Goal: Task Accomplishment & Management: Complete application form

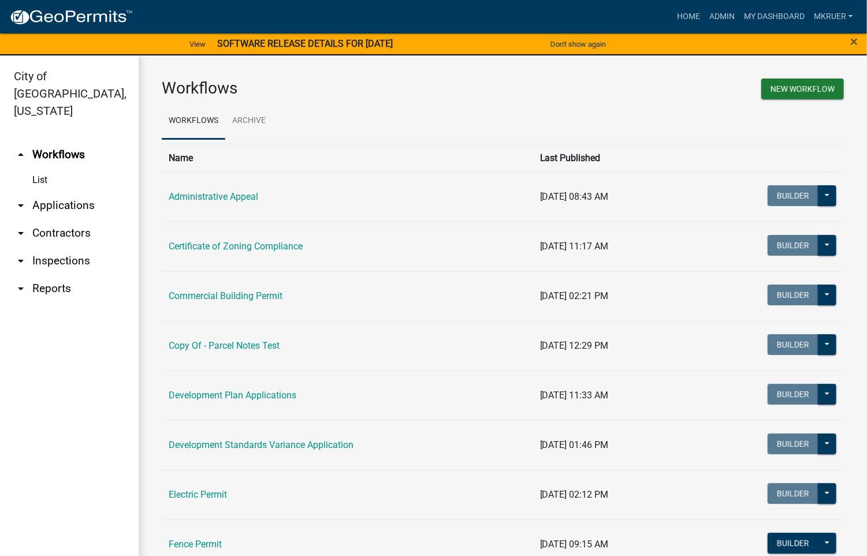
click at [61, 247] on link "arrow_drop_down Inspections" at bounding box center [69, 261] width 139 height 28
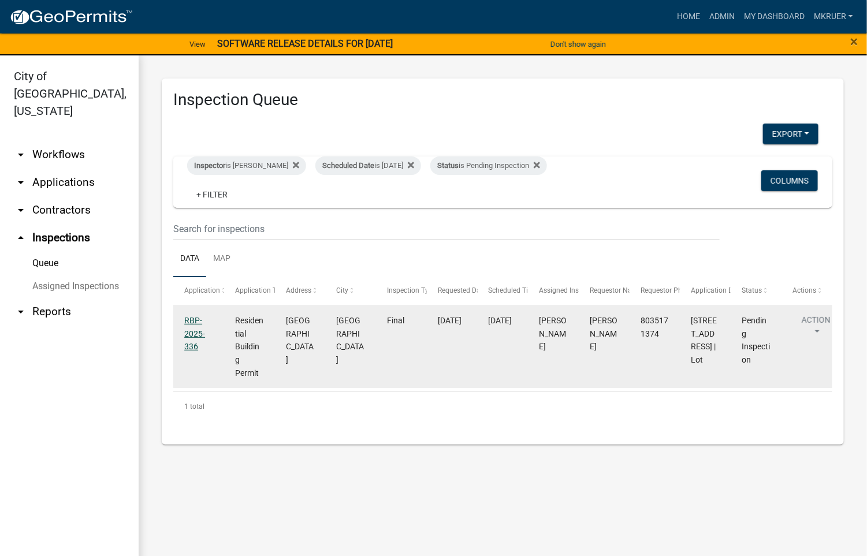
click at [188, 321] on link "RBP-2025-336" at bounding box center [194, 334] width 21 height 36
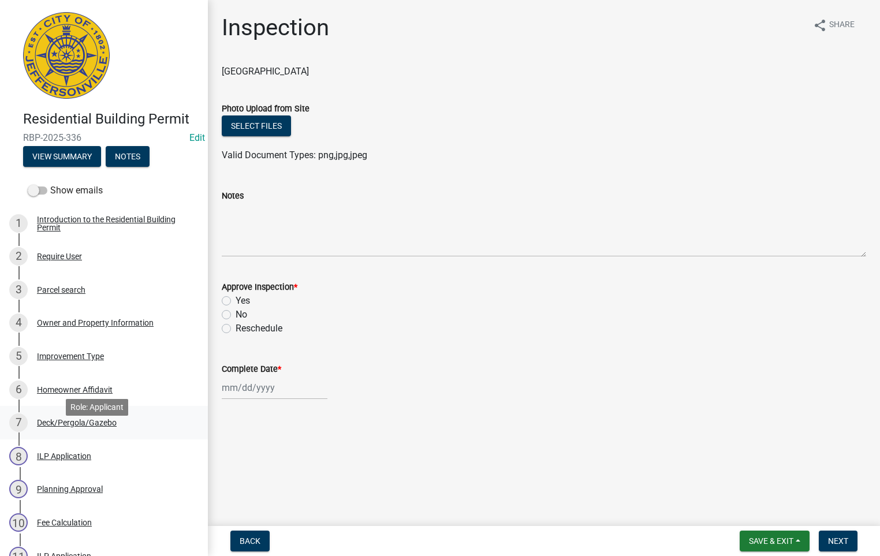
click at [58, 427] on div "Deck/Pergola/Gazebo" at bounding box center [77, 423] width 80 height 8
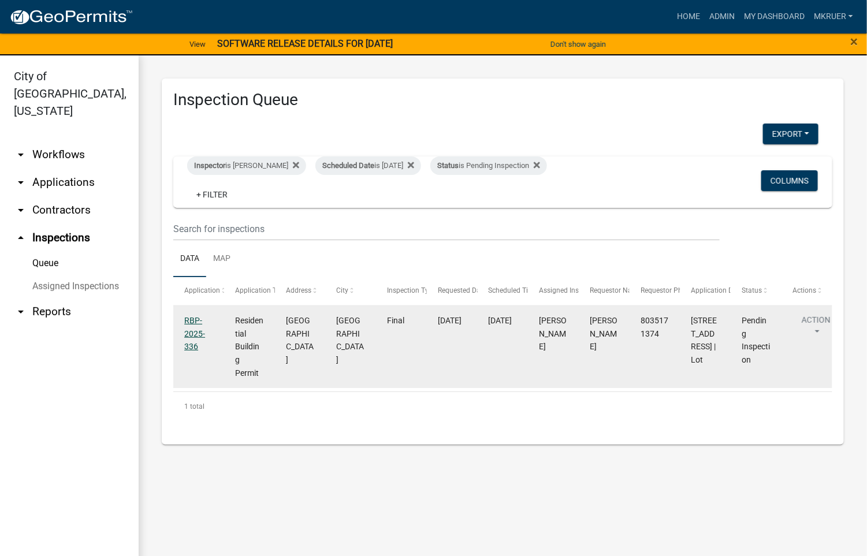
click at [191, 319] on link "RBP-2025-336" at bounding box center [194, 334] width 21 height 36
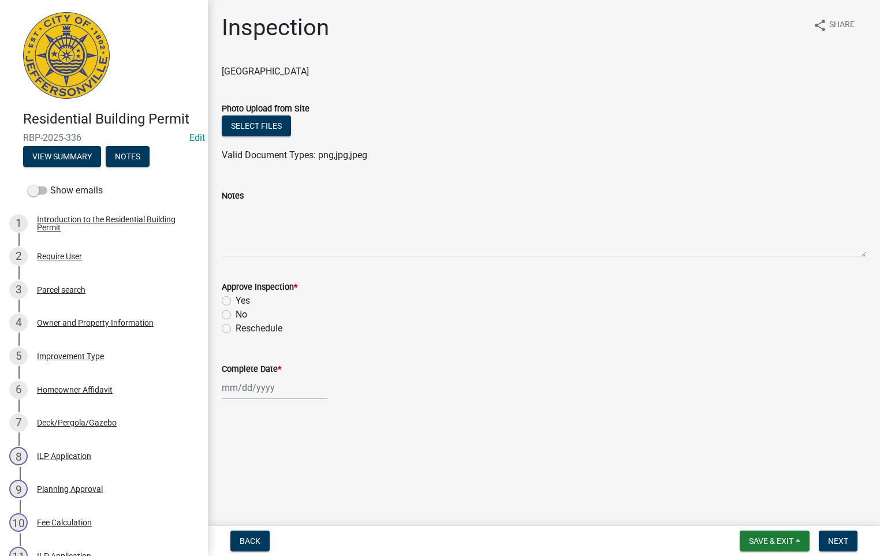
click at [236, 302] on label "Yes" at bounding box center [243, 301] width 14 height 14
click at [236, 302] on input "Yes" at bounding box center [240, 298] width 8 height 8
radio input "true"
click at [239, 382] on div at bounding box center [275, 388] width 106 height 24
select select "10"
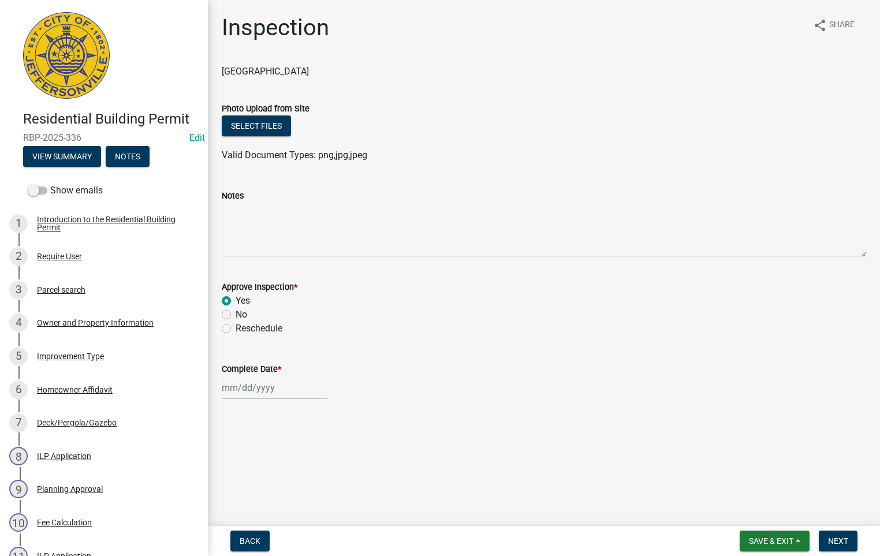
select select "2025"
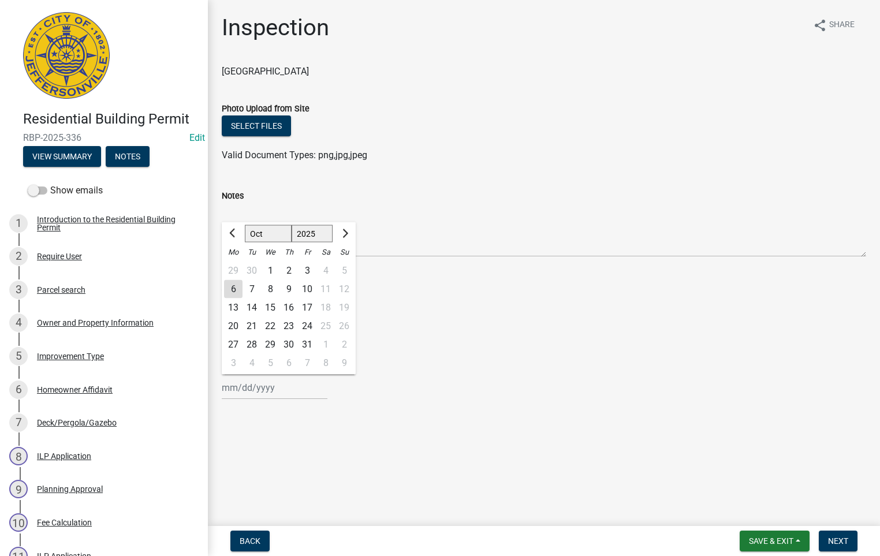
click at [235, 288] on div "6" at bounding box center [233, 289] width 18 height 18
type input "[DATE]"
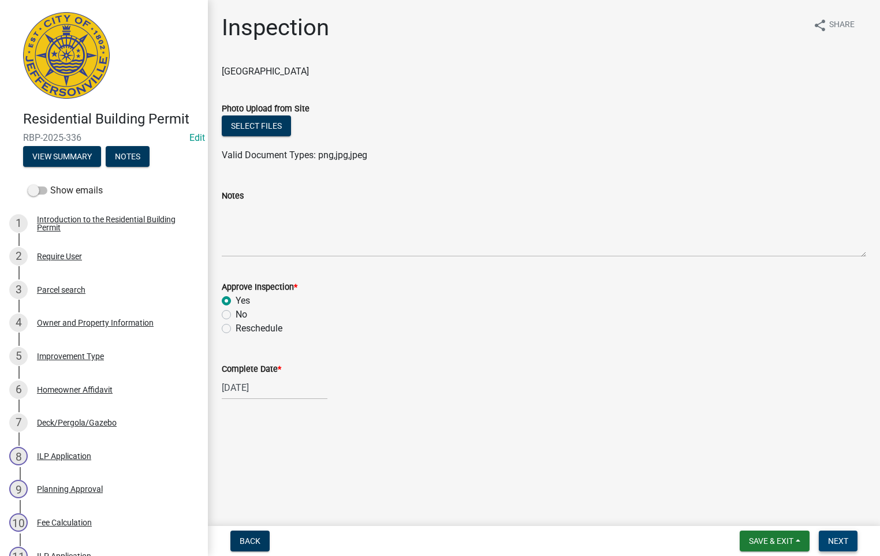
click at [842, 538] on span "Next" at bounding box center [838, 541] width 20 height 9
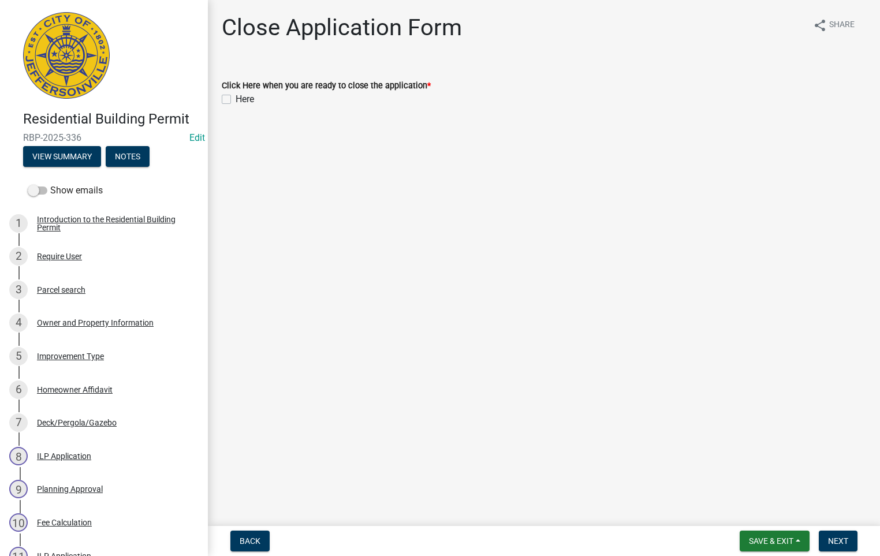
click at [236, 102] on label "Here" at bounding box center [245, 99] width 18 height 14
click at [236, 100] on input "Here" at bounding box center [240, 96] width 8 height 8
checkbox input "true"
click at [836, 541] on span "Next" at bounding box center [838, 541] width 20 height 9
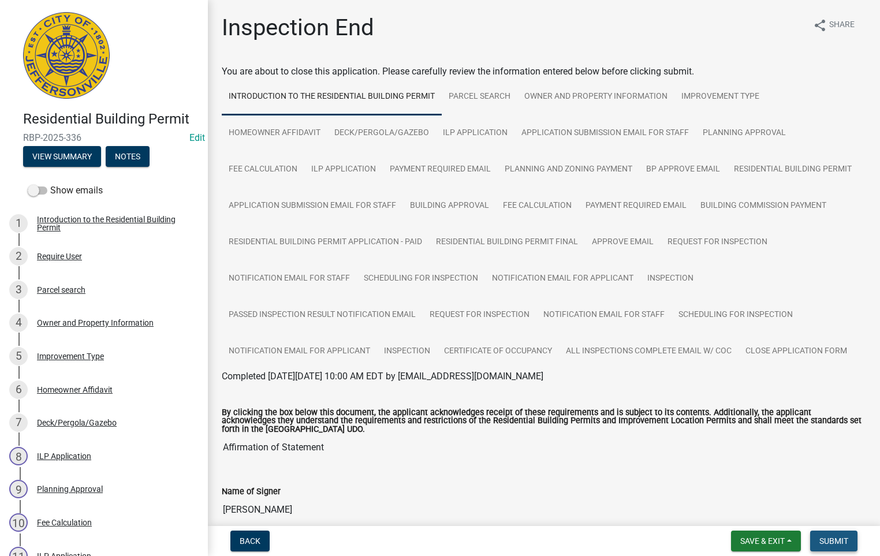
click at [836, 541] on span "Submit" at bounding box center [834, 541] width 29 height 9
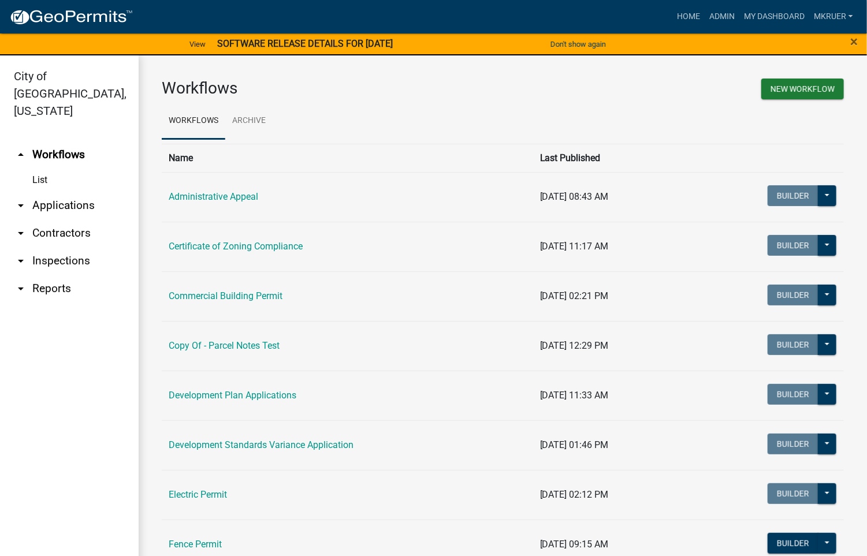
click at [75, 247] on link "arrow_drop_down Inspections" at bounding box center [69, 261] width 139 height 28
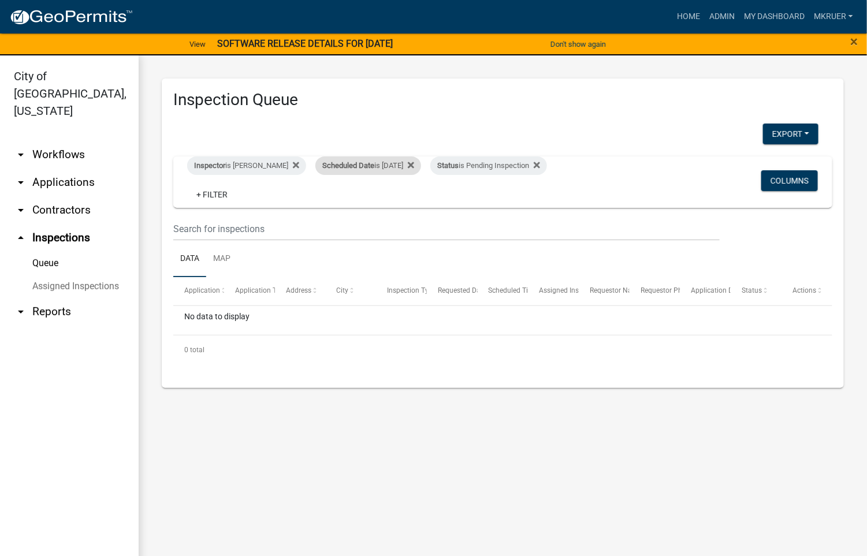
click at [396, 161] on div "Scheduled Date is [DATE]" at bounding box center [368, 166] width 106 height 18
click at [396, 207] on input "2025-10-06" at bounding box center [361, 209] width 81 height 24
type input "2025-10-07"
